Goal: Check status: Check status

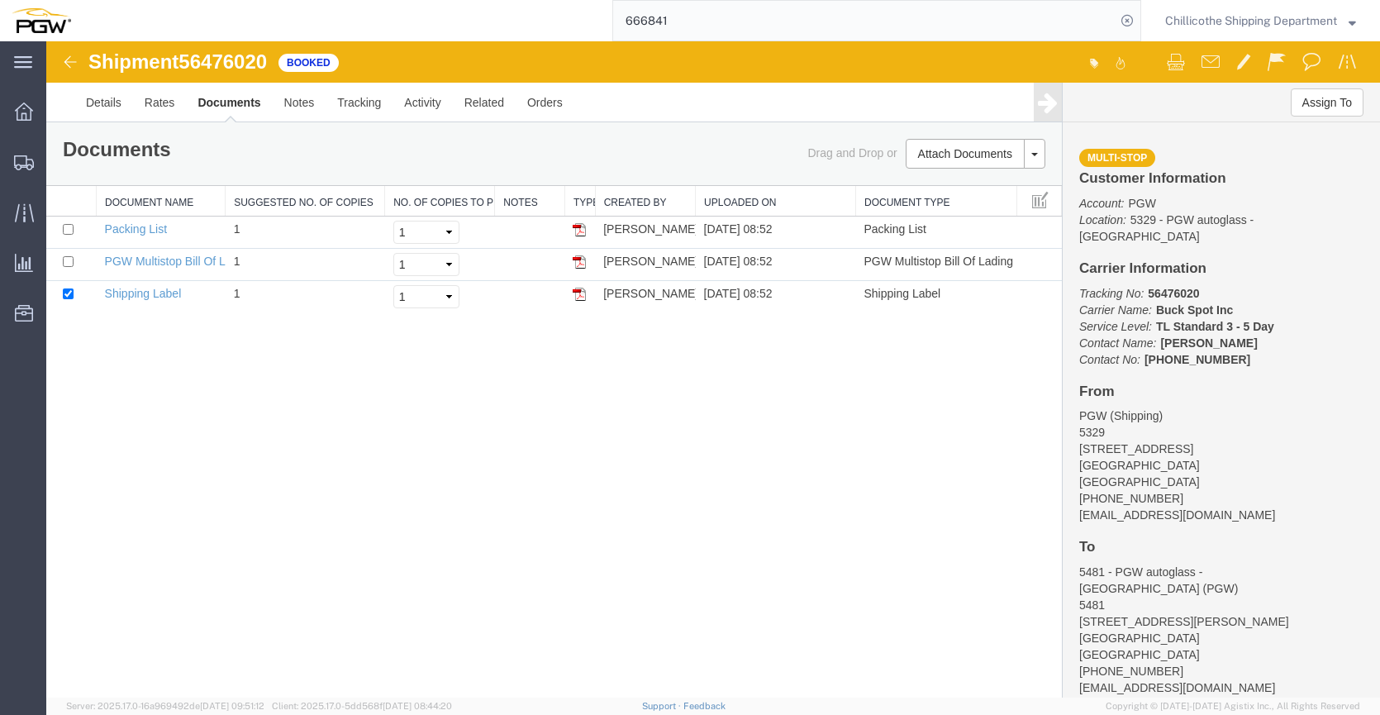
click at [686, 24] on input "666841" at bounding box center [864, 21] width 502 height 40
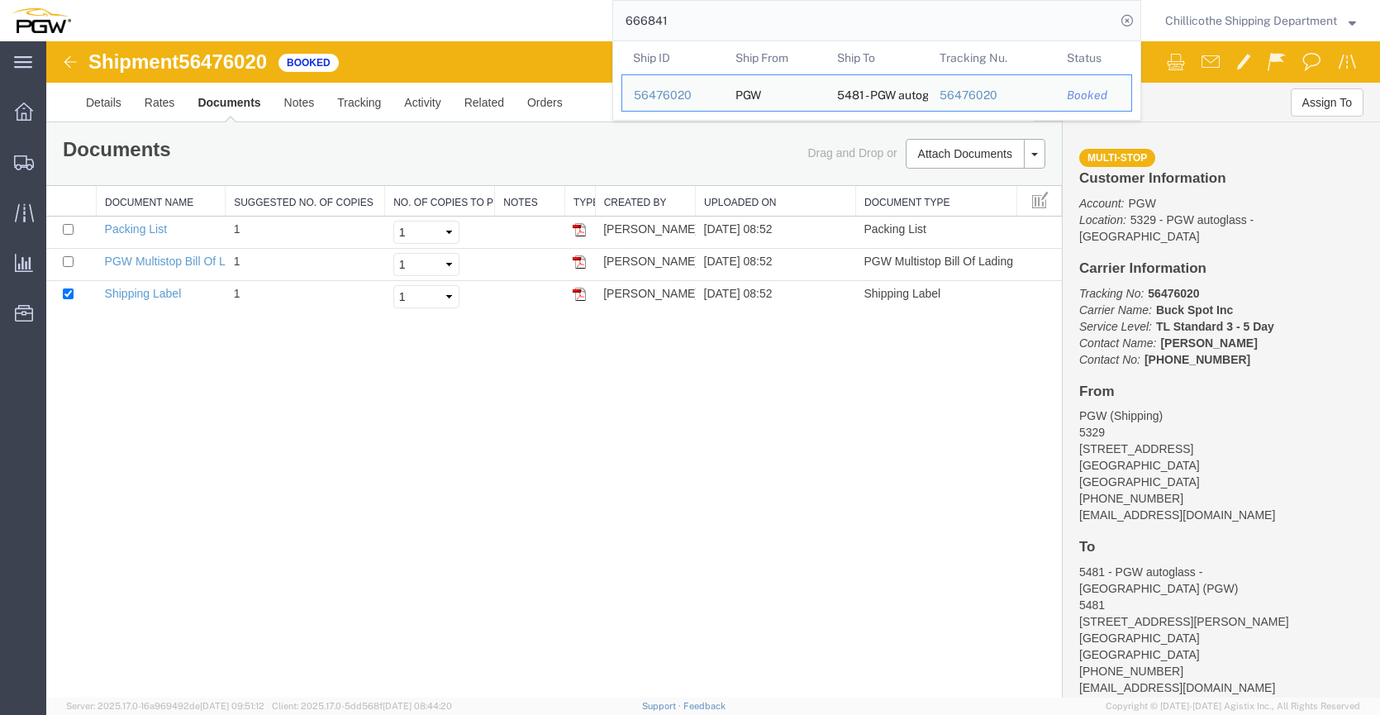
click at [686, 24] on input "666841" at bounding box center [864, 21] width 502 height 40
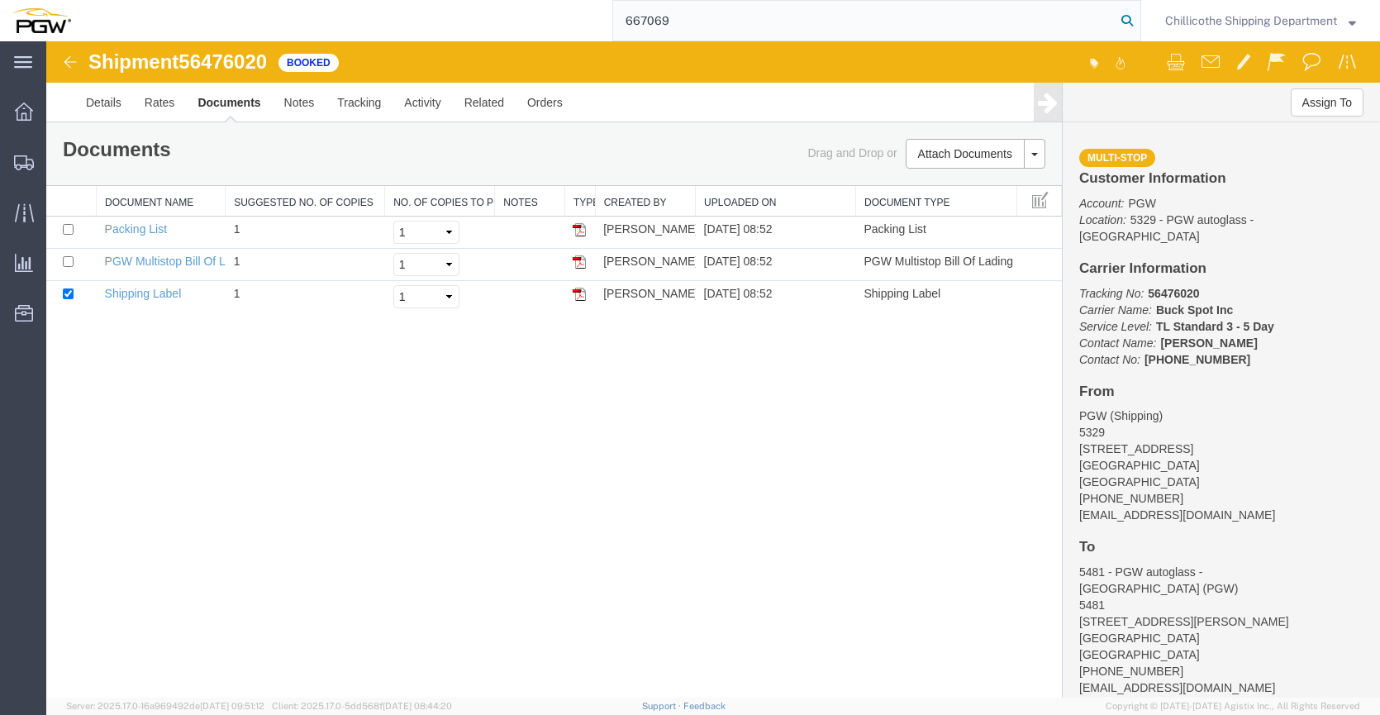
click at [1111, 23] on input "667069" at bounding box center [864, 21] width 502 height 40
type input "667069"
click at [1121, 23] on icon at bounding box center [1127, 20] width 23 height 23
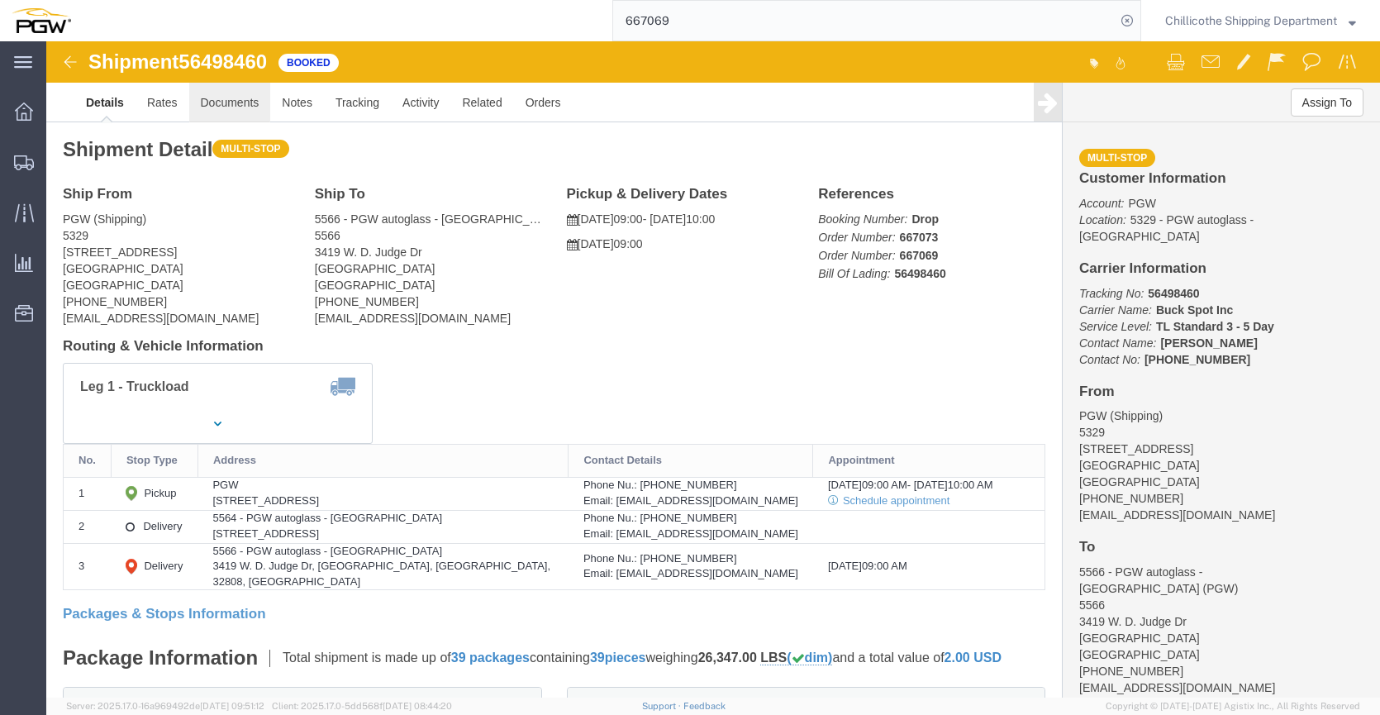
click link "Documents"
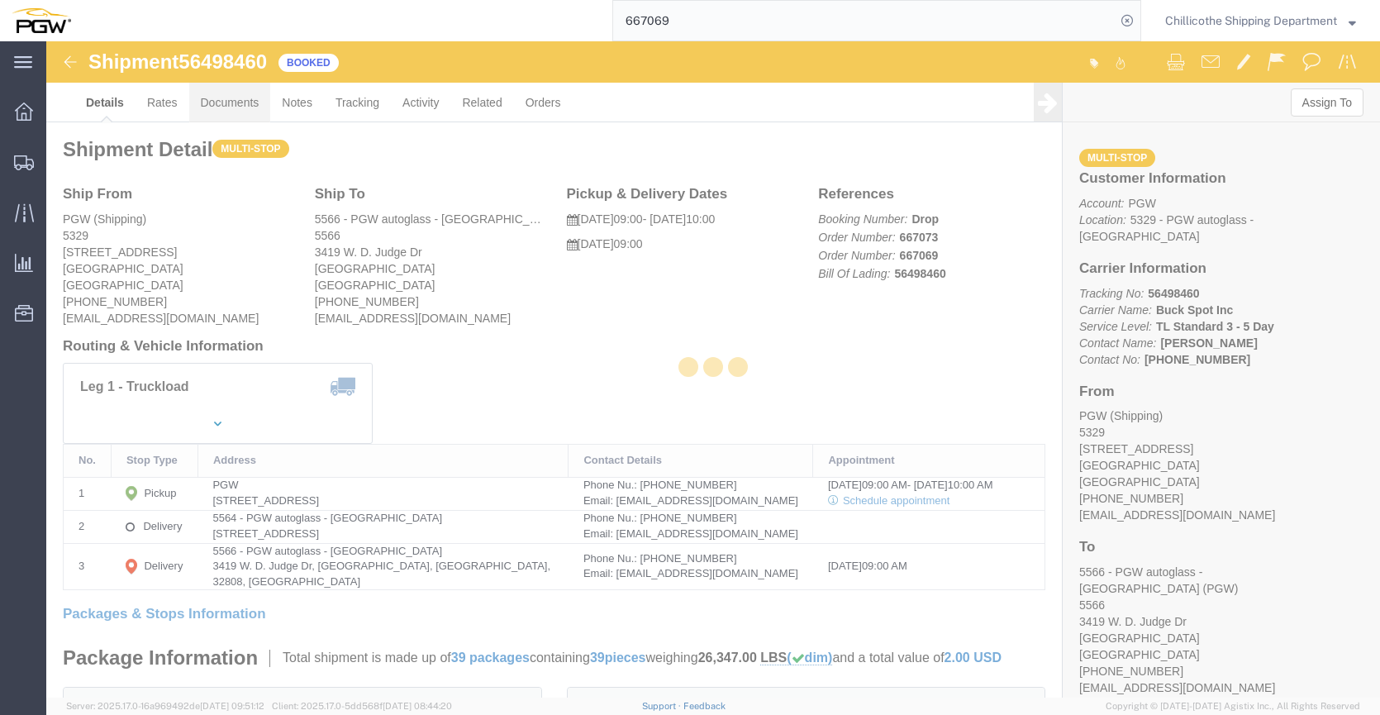
click at [226, 107] on div at bounding box center [713, 369] width 1334 height 656
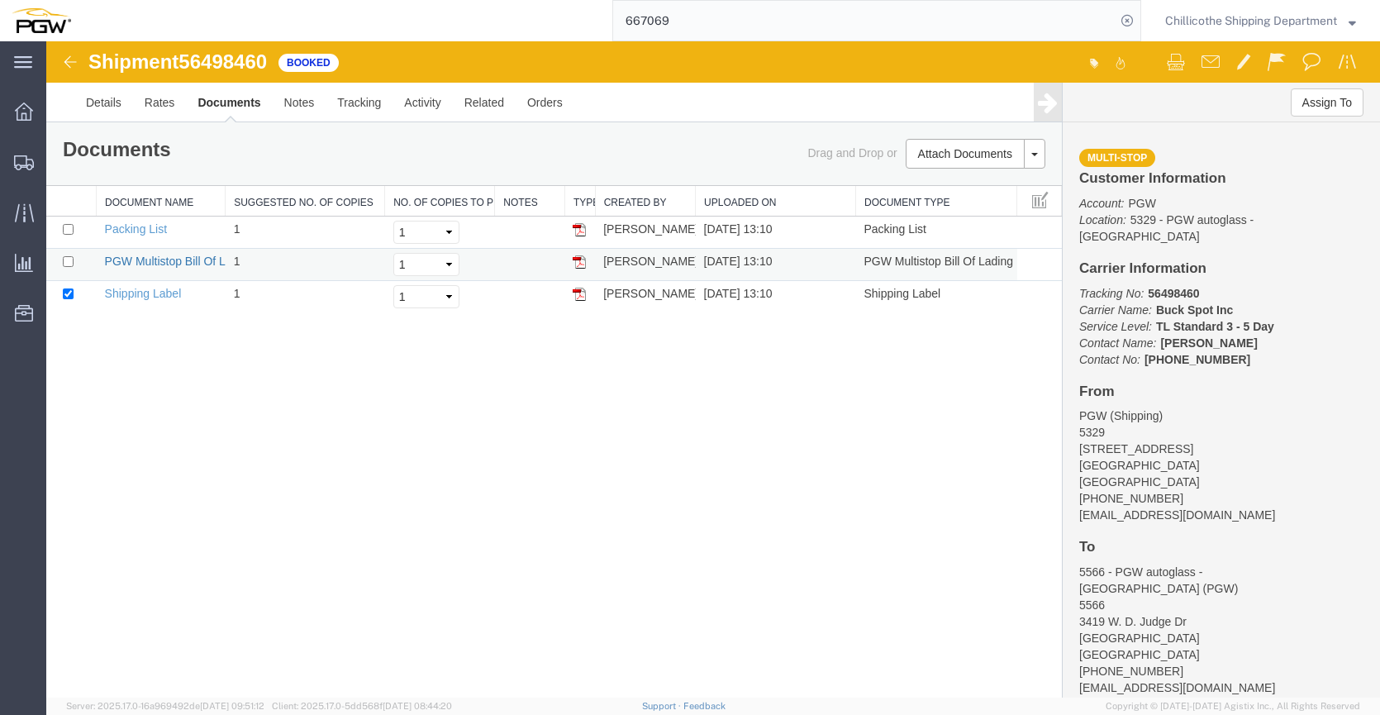
click at [130, 265] on link "PGW Multistop Bill Of Lading" at bounding box center [180, 261] width 150 height 13
